Goal: Information Seeking & Learning: Learn about a topic

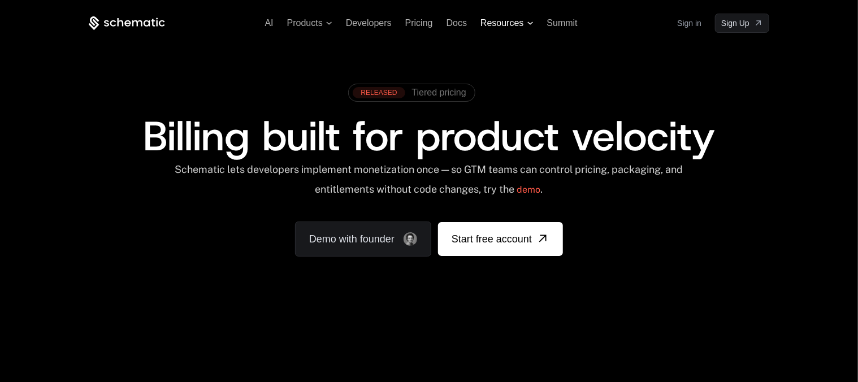
click at [518, 27] on span "Resources" at bounding box center [502, 23] width 43 height 10
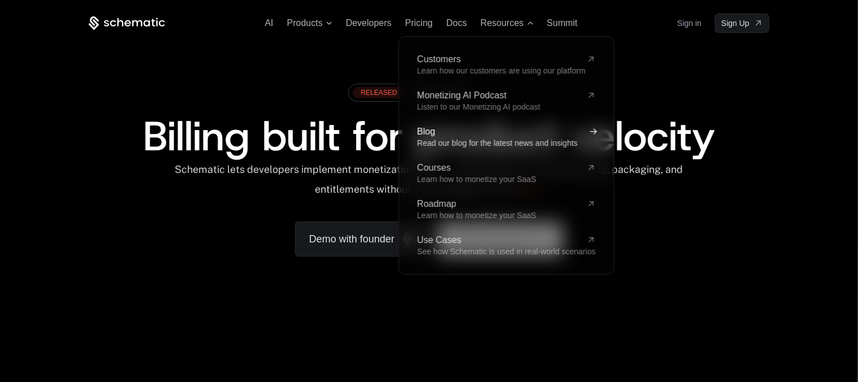
click at [446, 144] on span "Read our blog for the latest news and insights" at bounding box center [497, 143] width 161 height 9
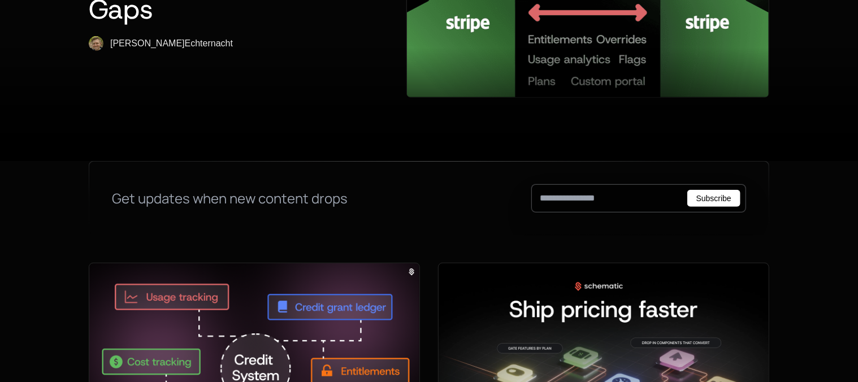
scroll to position [338, 0]
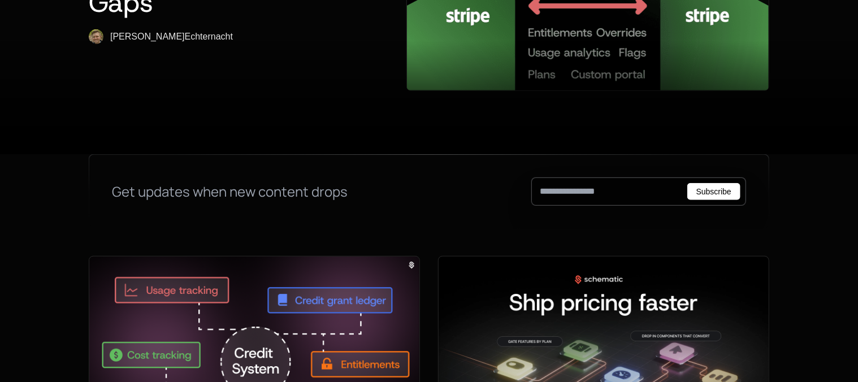
click at [230, 257] on img at bounding box center [254, 355] width 330 height 197
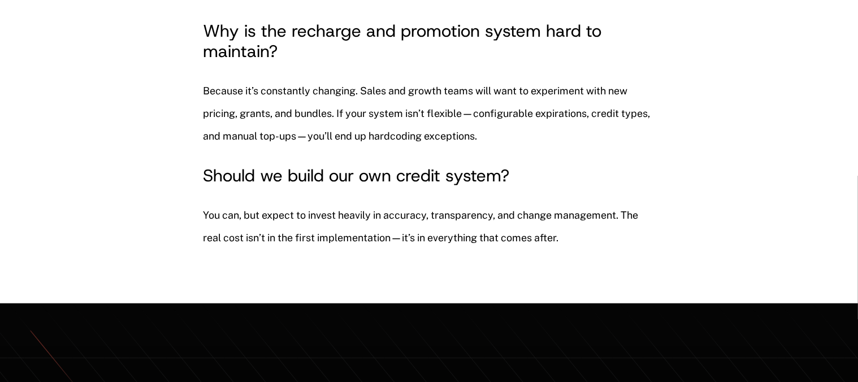
scroll to position [6898, 0]
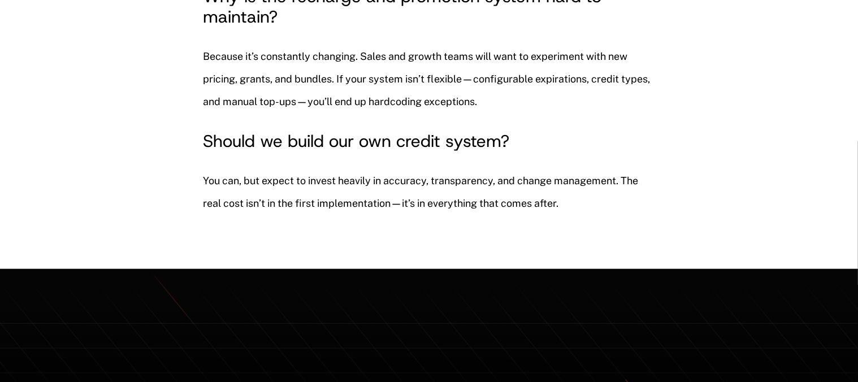
scroll to position [338, 0]
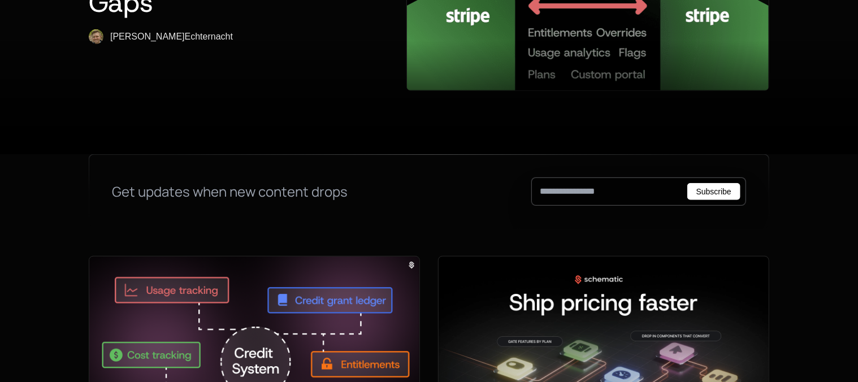
click at [197, 257] on img at bounding box center [254, 355] width 330 height 197
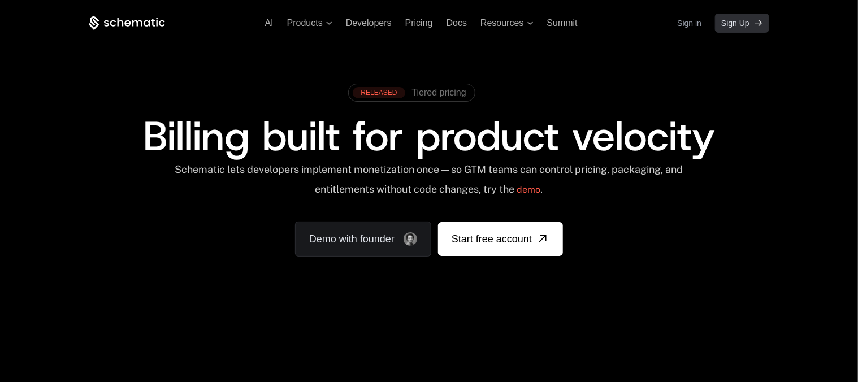
click at [743, 24] on span "Sign Up" at bounding box center [735, 23] width 28 height 11
